Goal: Task Accomplishment & Management: Use online tool/utility

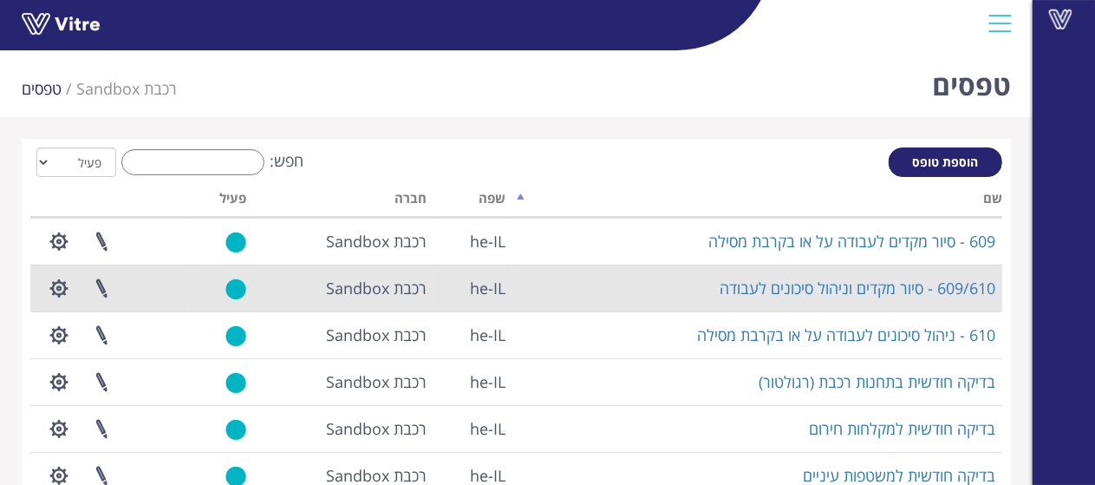
click at [677, 281] on td "609/610 - סיור מקדים וניהול סיכונים לעבודה" at bounding box center [757, 287] width 490 height 47
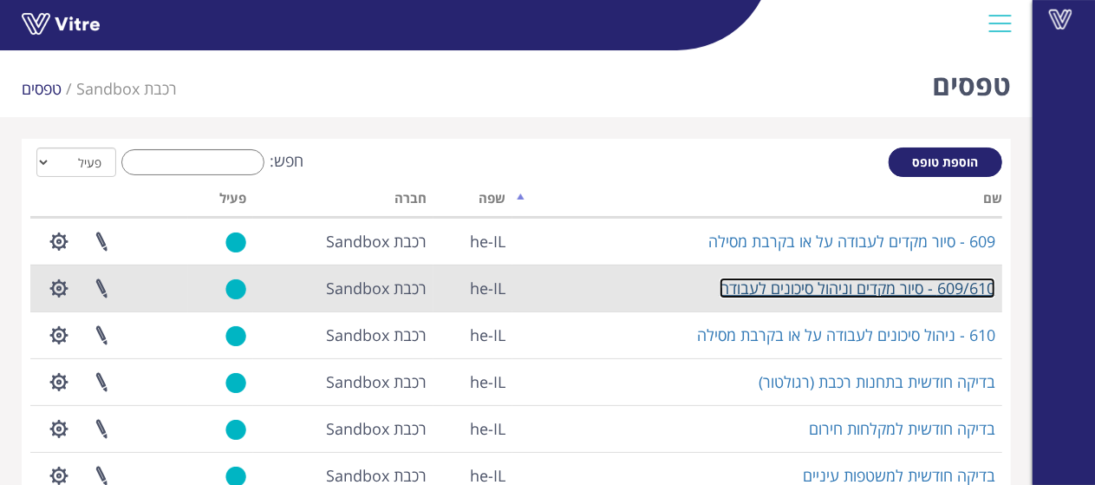
click at [870, 287] on link "609/610 - סיור מקדים וניהול סיכונים לעבודה" at bounding box center [858, 287] width 276 height 21
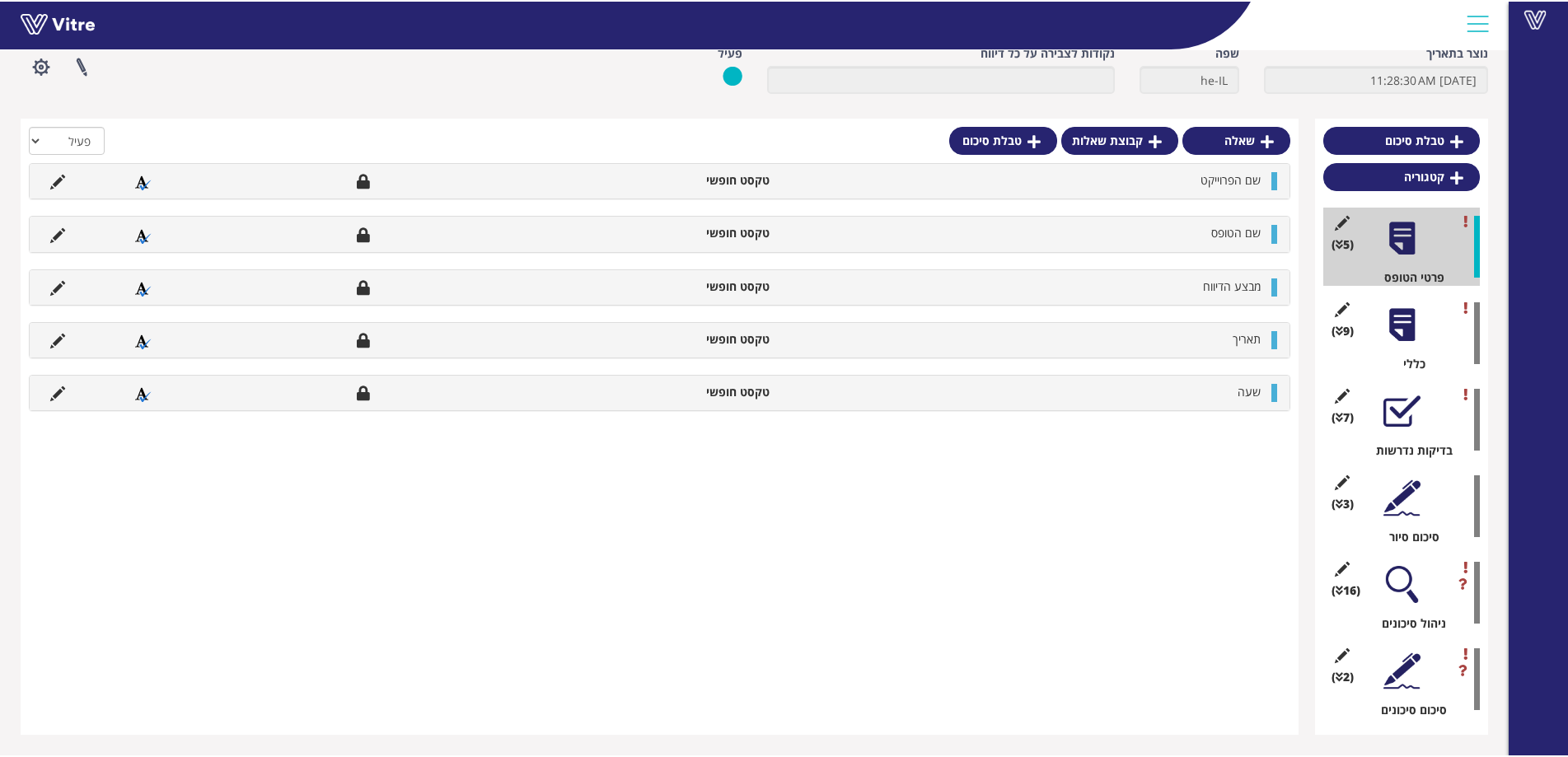
scroll to position [85, 0]
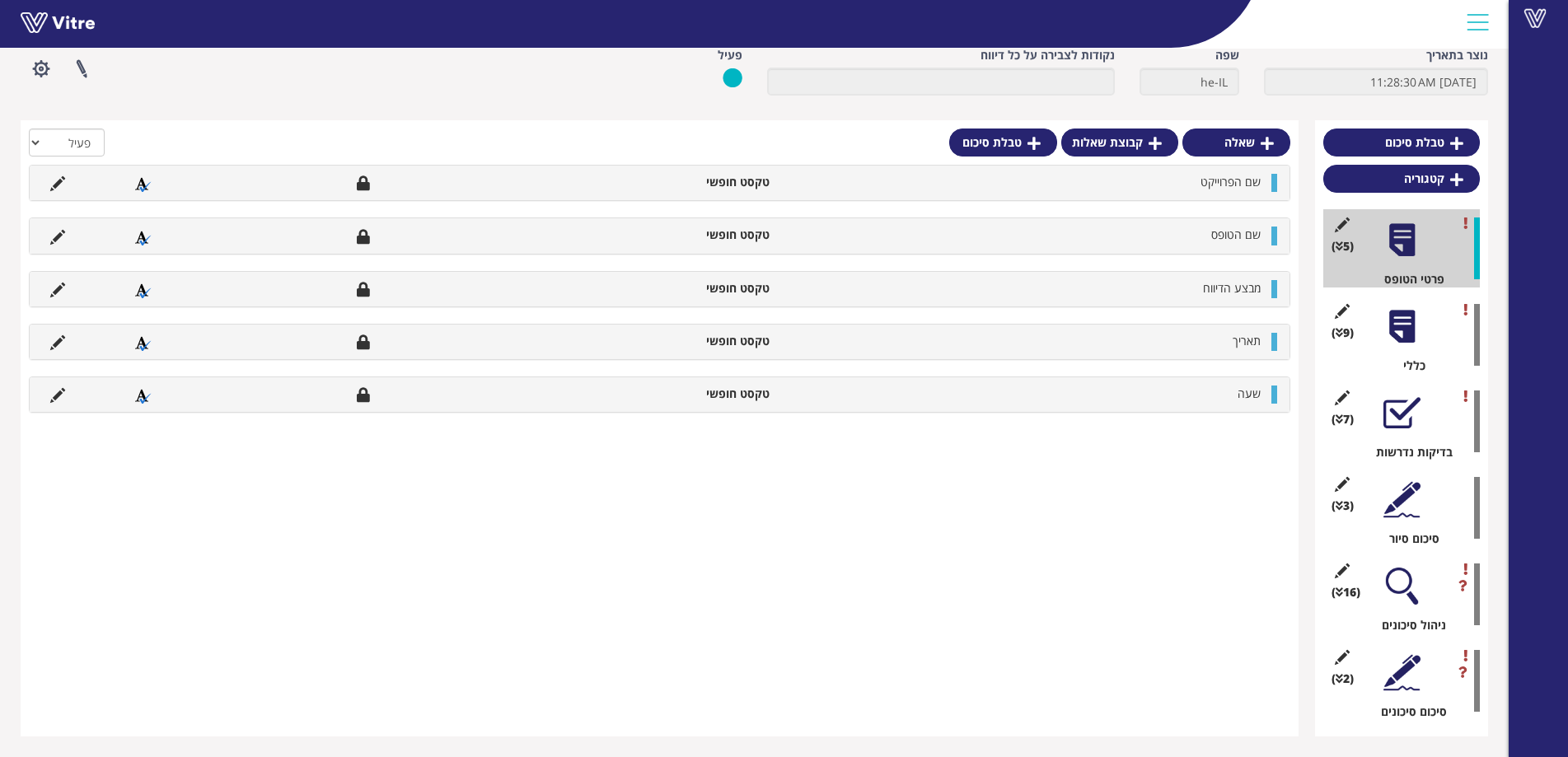
click at [1054, 349] on div "(9 ) כללי" at bounding box center [1401, 334] width 157 height 78
click at [1054, 329] on div at bounding box center [1402, 326] width 37 height 37
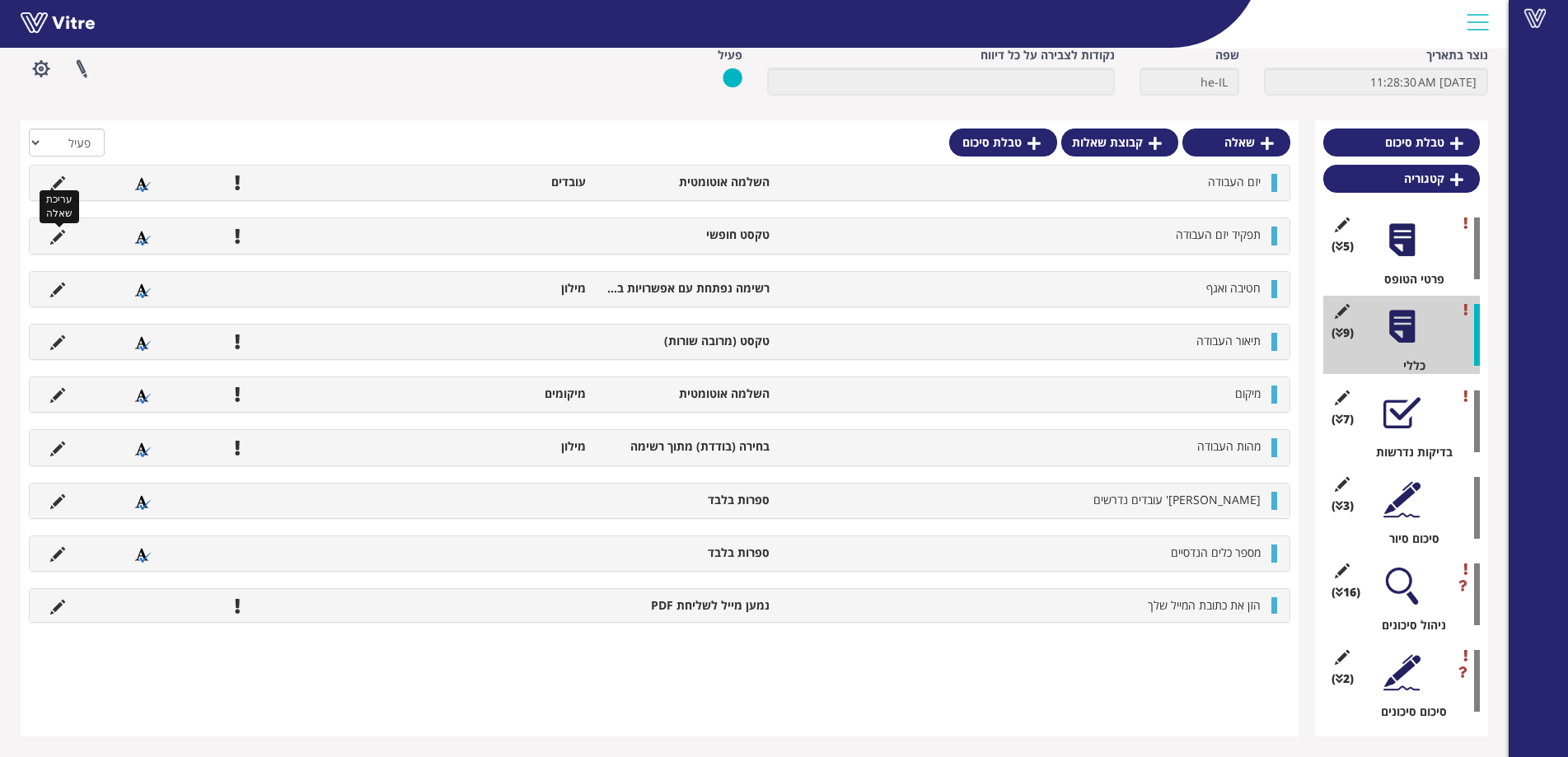
click at [57, 234] on icon at bounding box center [58, 237] width 15 height 15
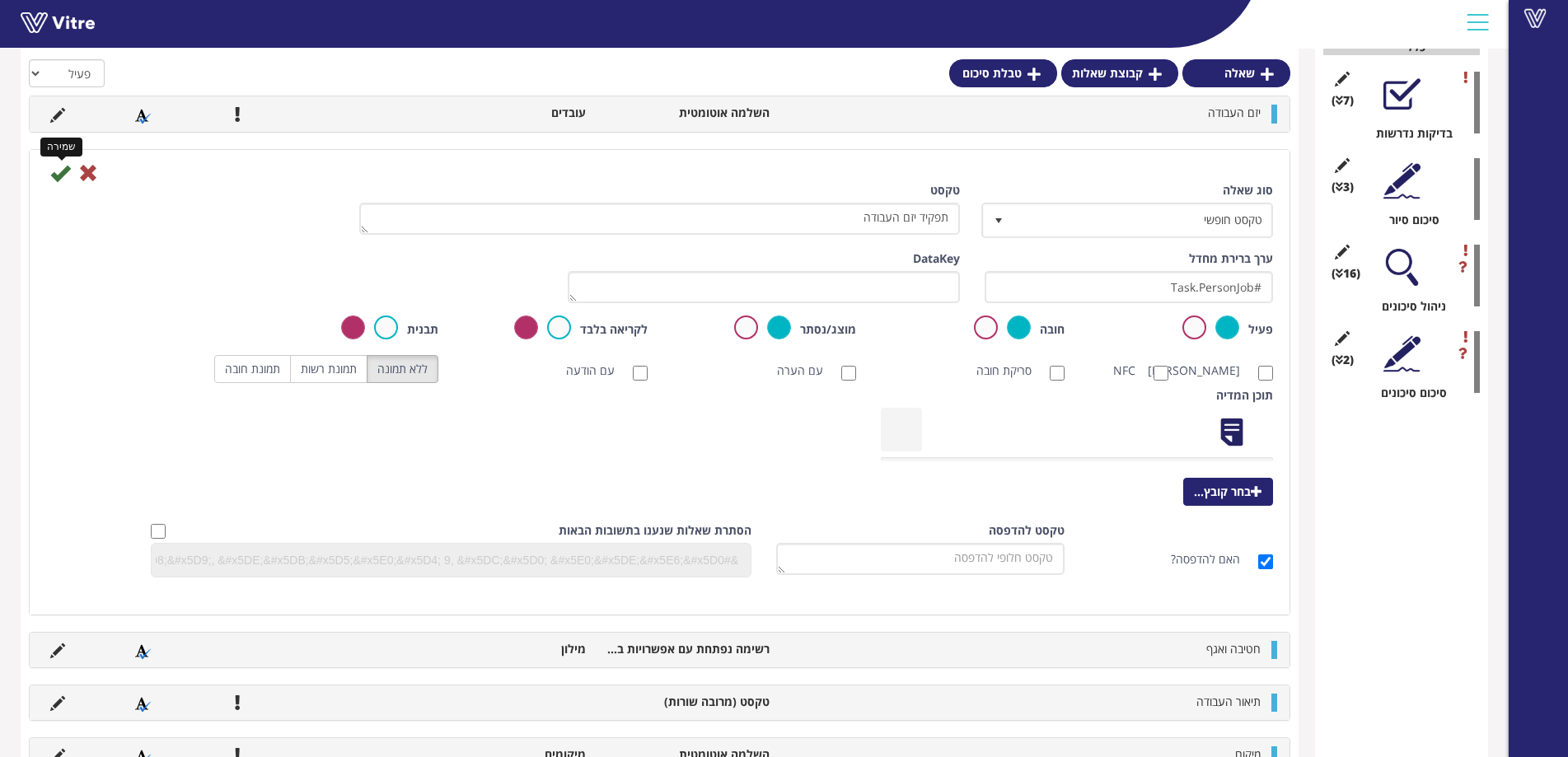
click at [56, 172] on icon at bounding box center [60, 173] width 20 height 20
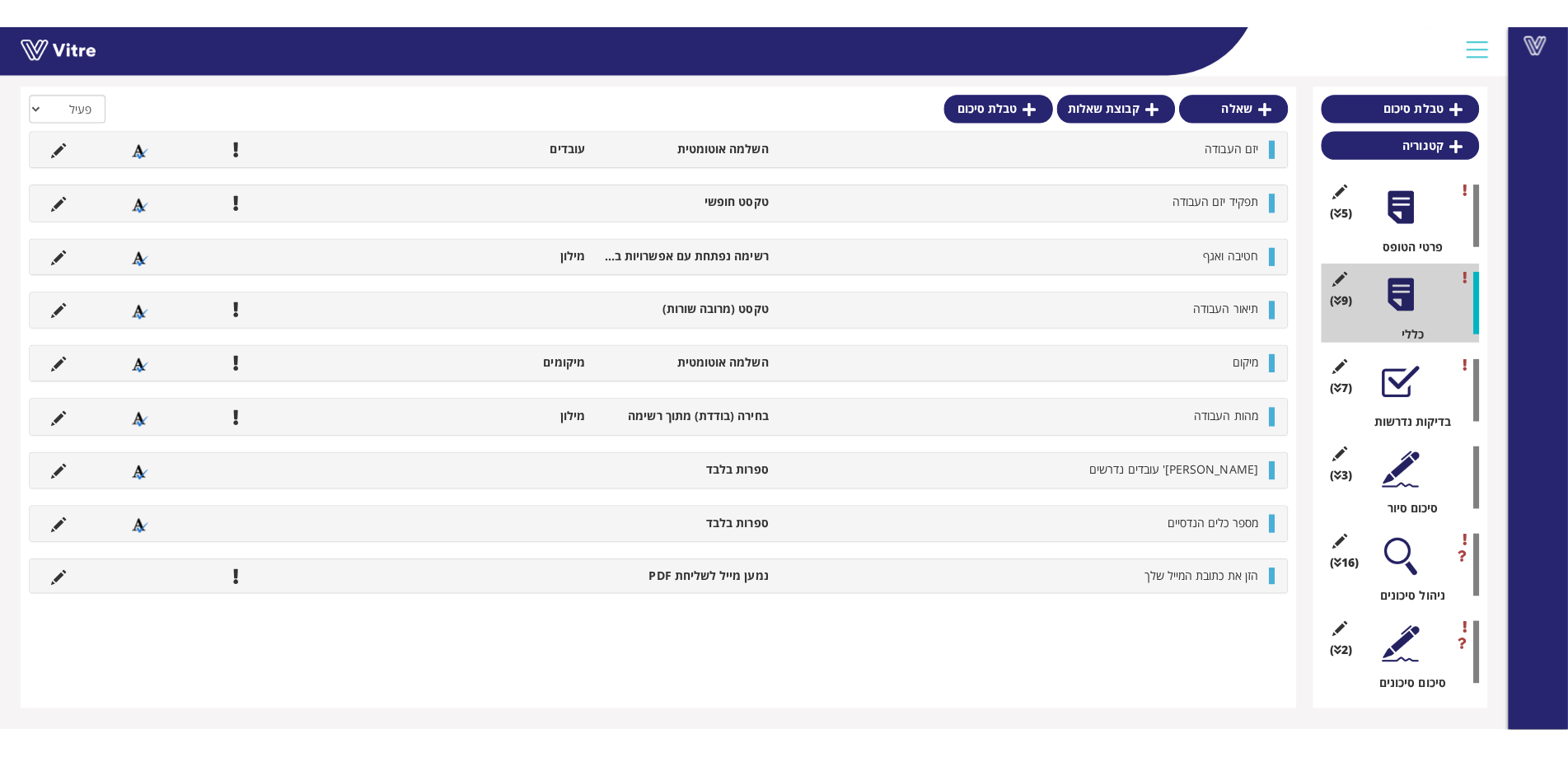
scroll to position [85, 0]
